Goal: Navigation & Orientation: Find specific page/section

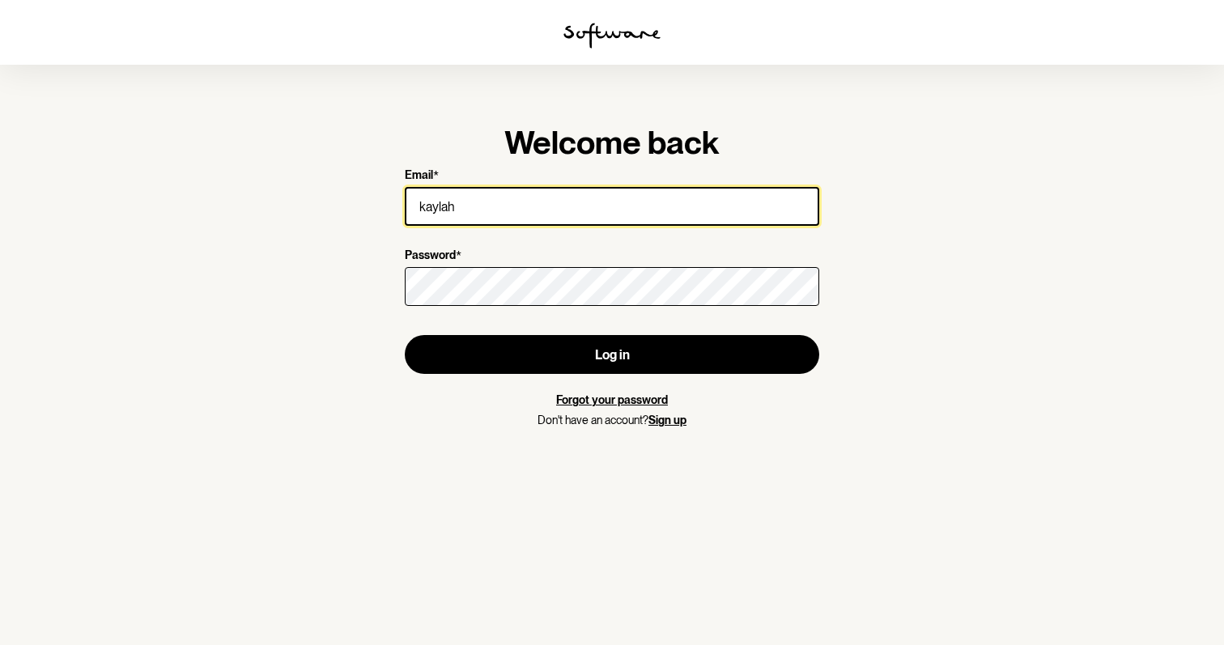
drag, startPoint x: 532, startPoint y: 207, endPoint x: 253, endPoint y: 167, distance: 281.5
click at [253, 167] on section "Welcome back Email * kaylah Password * Log in Forgot your password Don't have a…" at bounding box center [612, 322] width 1224 height 645
type input "[EMAIL_ADDRESS][DOMAIN_NAME]"
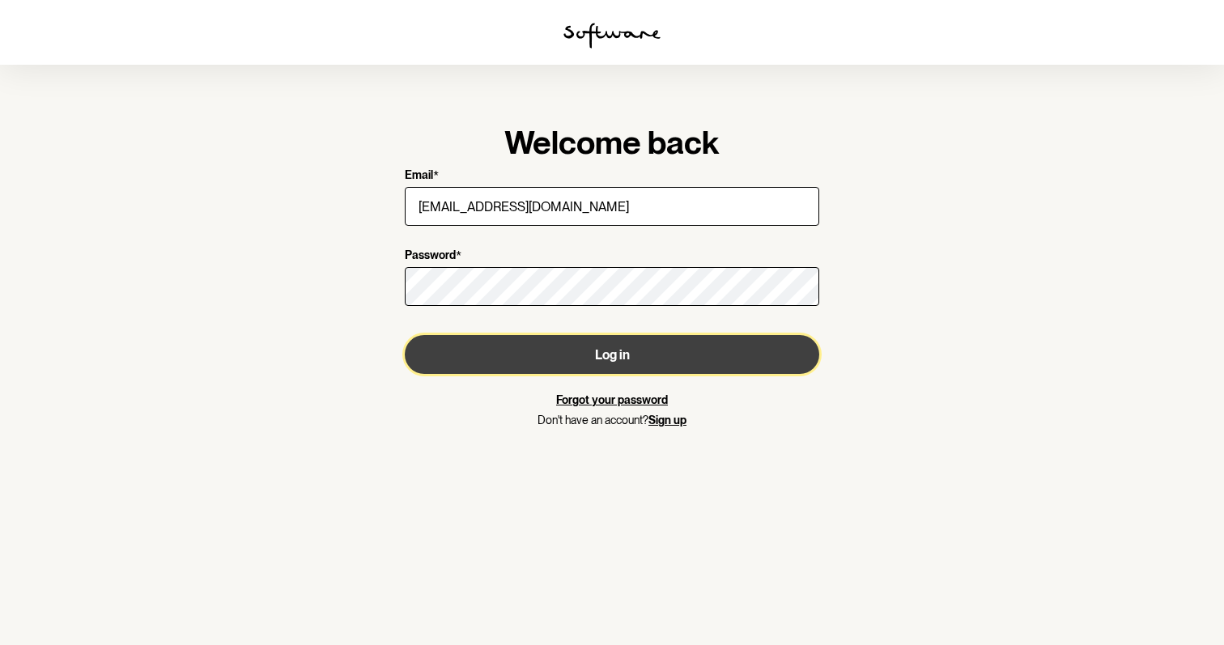
click at [563, 358] on button "Log in" at bounding box center [612, 354] width 415 height 39
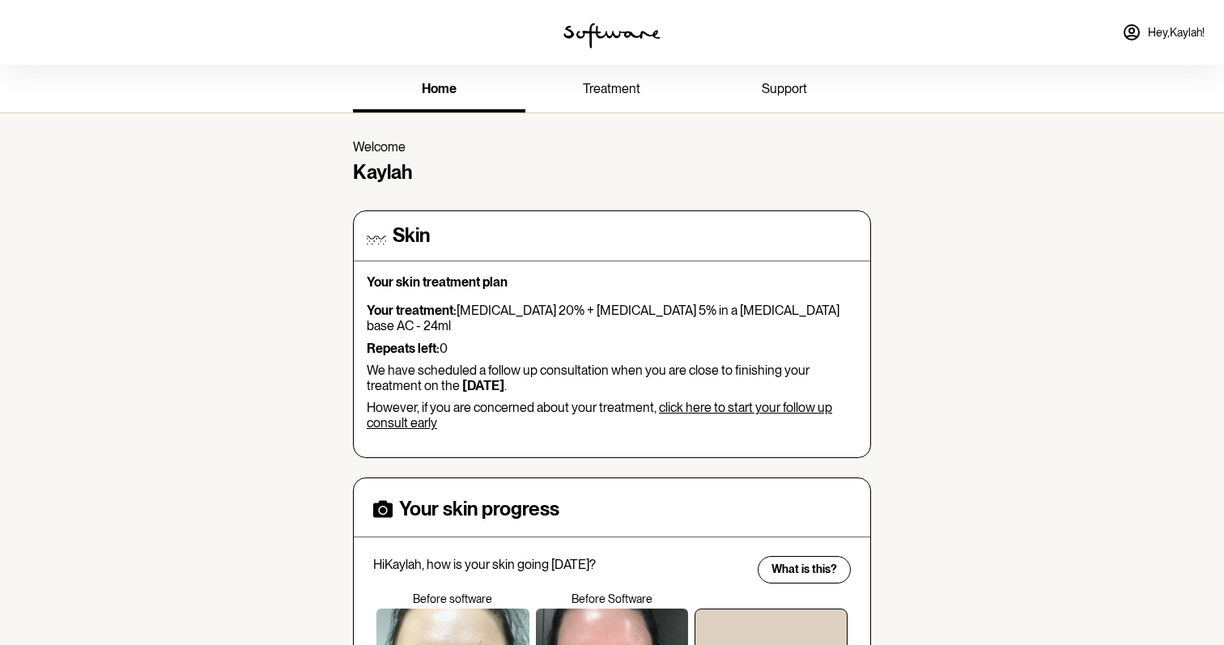
click at [606, 91] on span "treatment" at bounding box center [611, 88] width 57 height 15
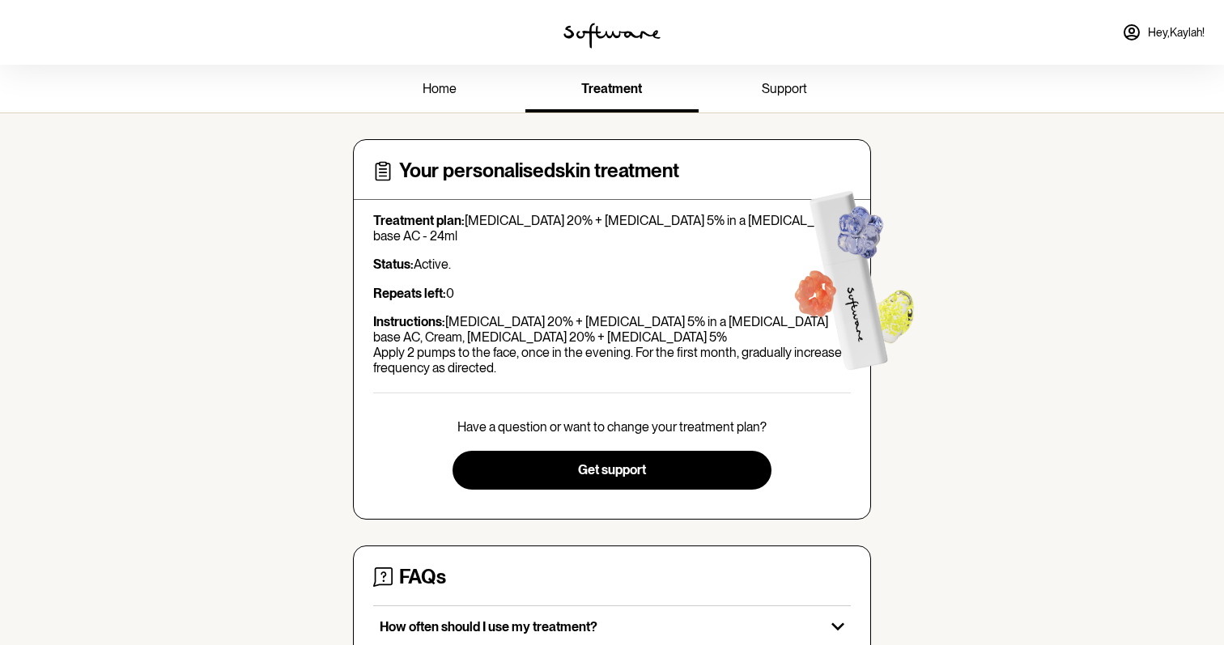
click at [793, 89] on span "support" at bounding box center [784, 88] width 45 height 15
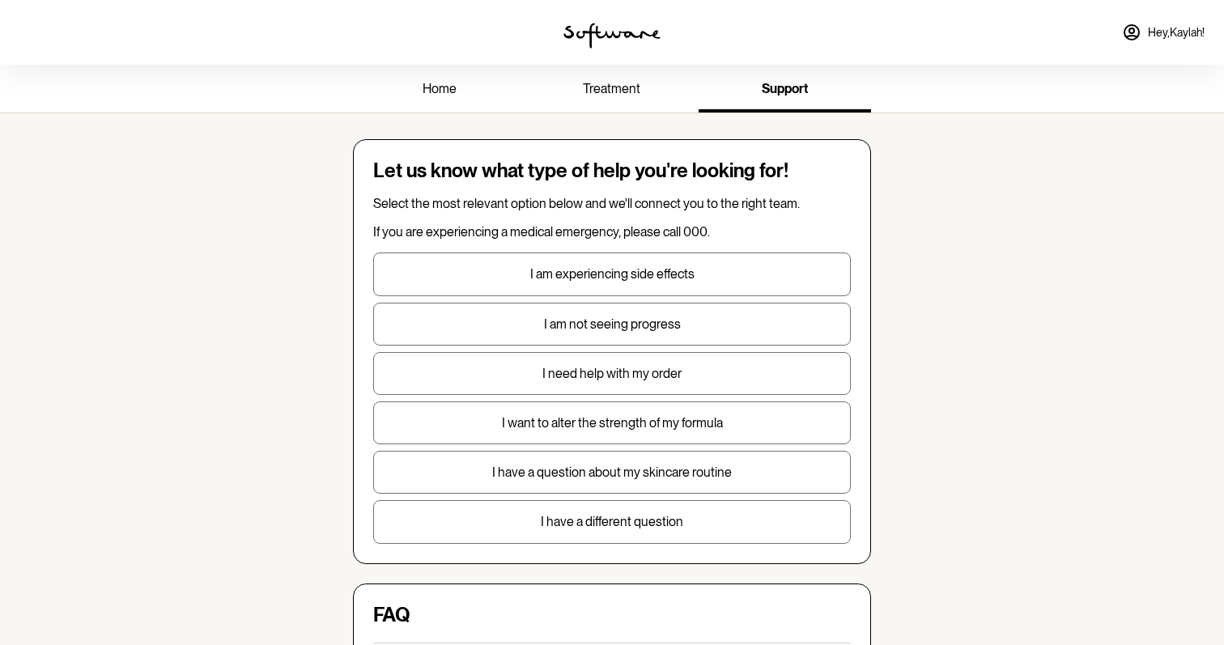
click at [442, 83] on span "home" at bounding box center [440, 88] width 34 height 15
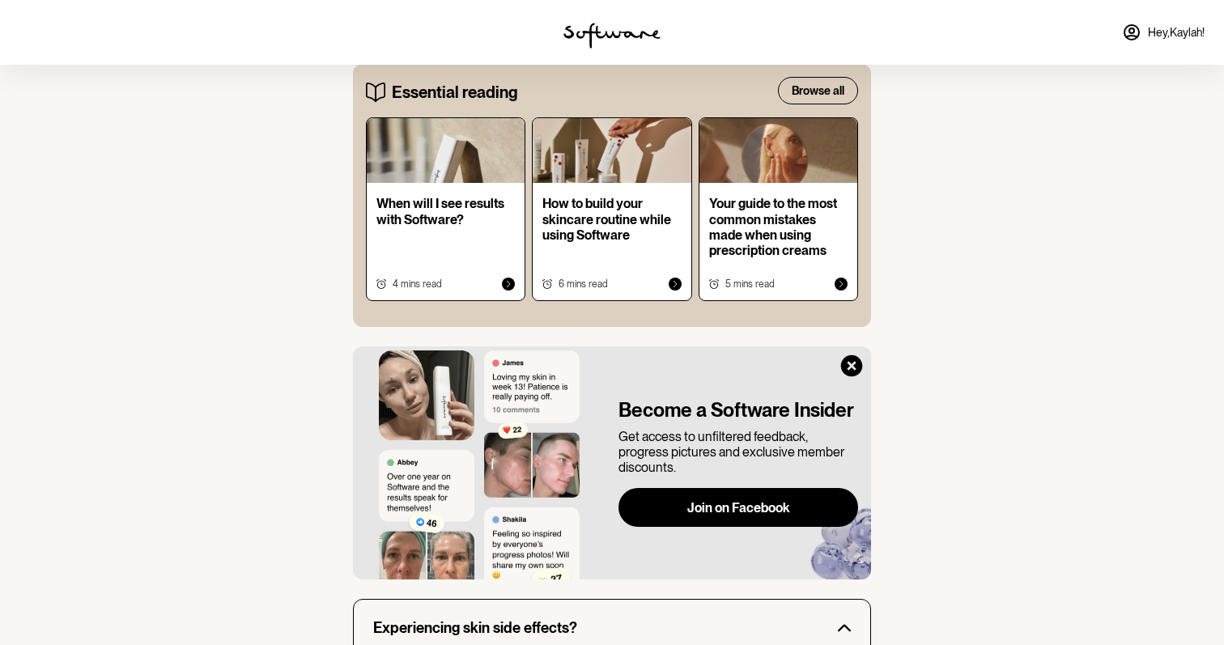
scroll to position [849, 0]
